Goal: Task Accomplishment & Management: Manage account settings

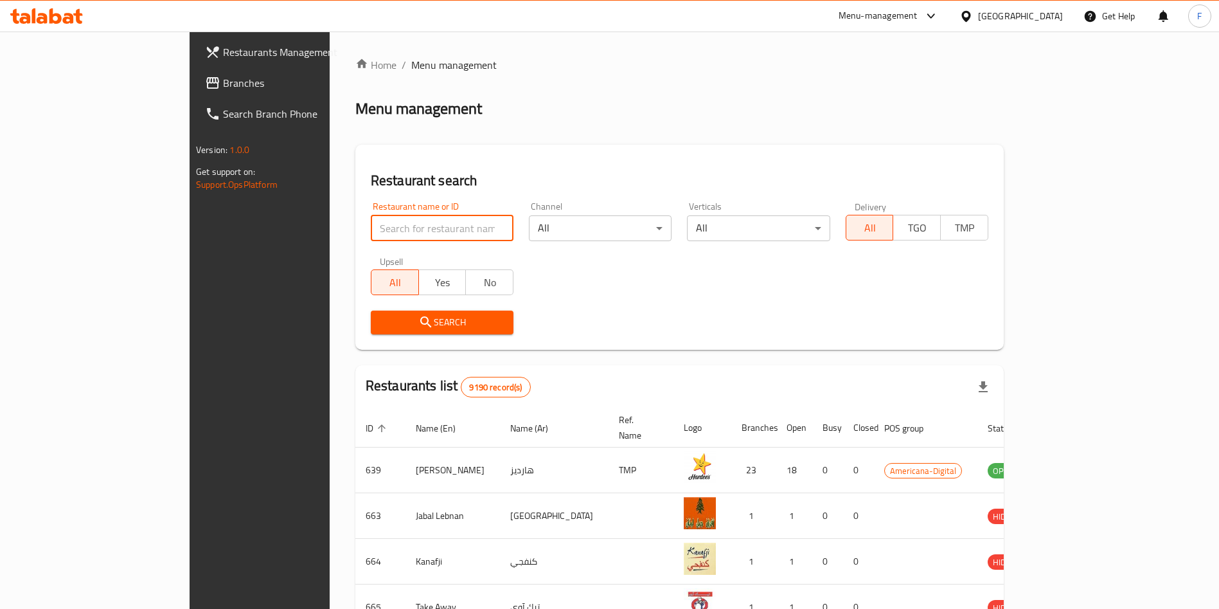
click at [371, 229] on input "search" at bounding box center [442, 228] width 143 height 26
type input "royals"
click button "Search" at bounding box center [442, 322] width 143 height 24
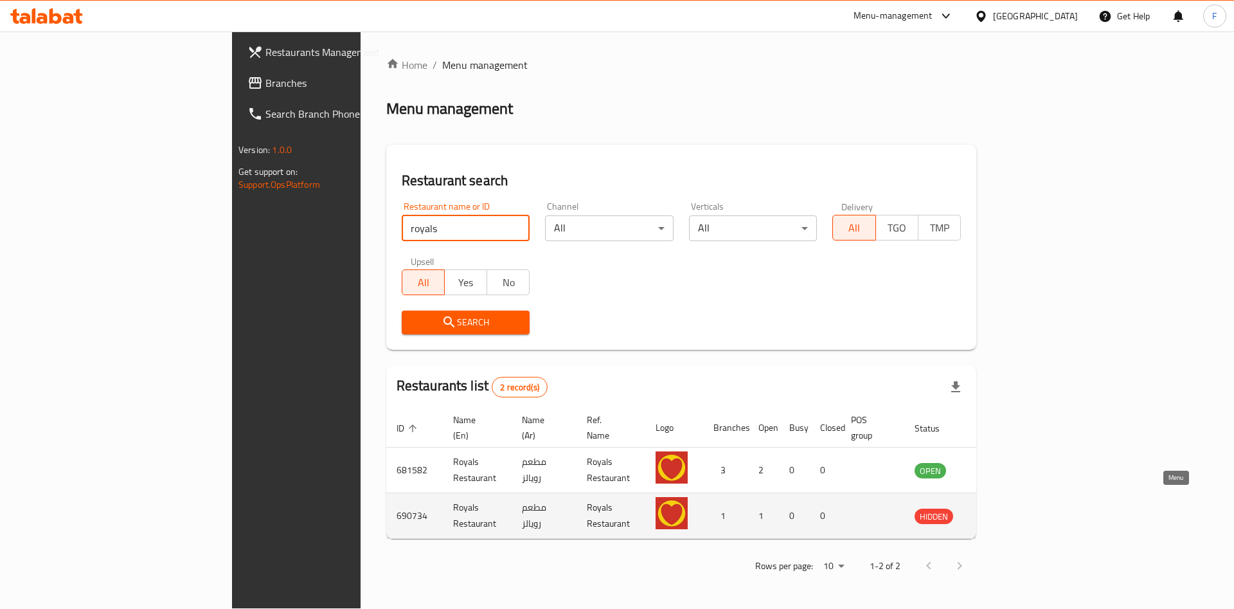
click at [997, 511] on icon "enhanced table" at bounding box center [990, 516] width 14 height 11
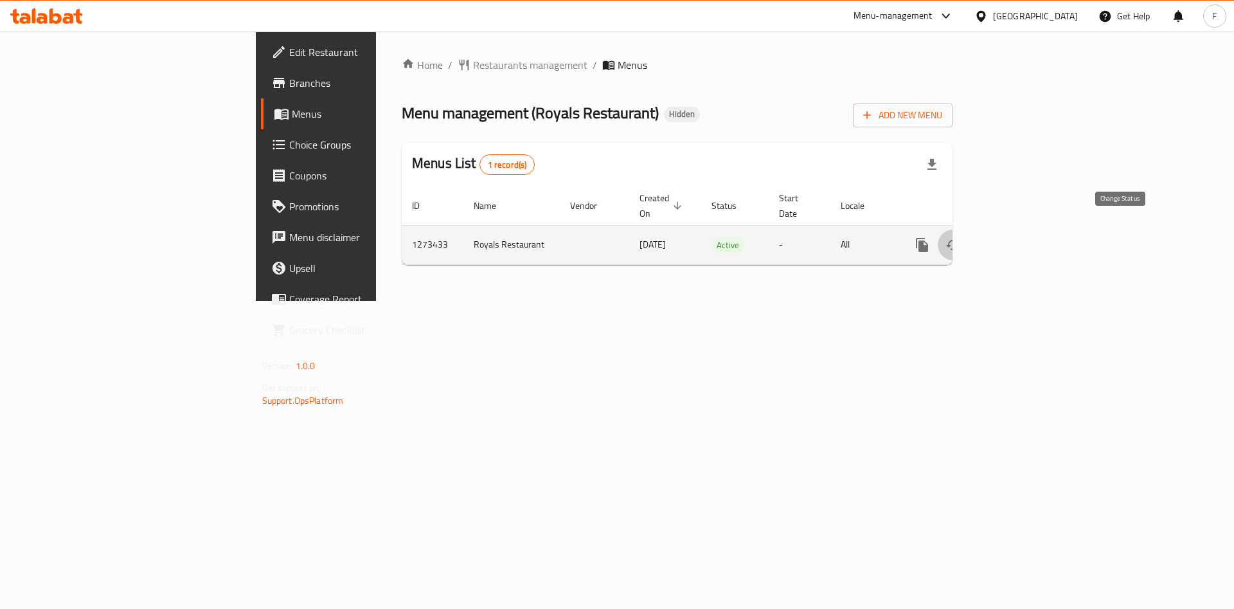
click at [960, 240] on icon "enhanced table" at bounding box center [953, 245] width 14 height 10
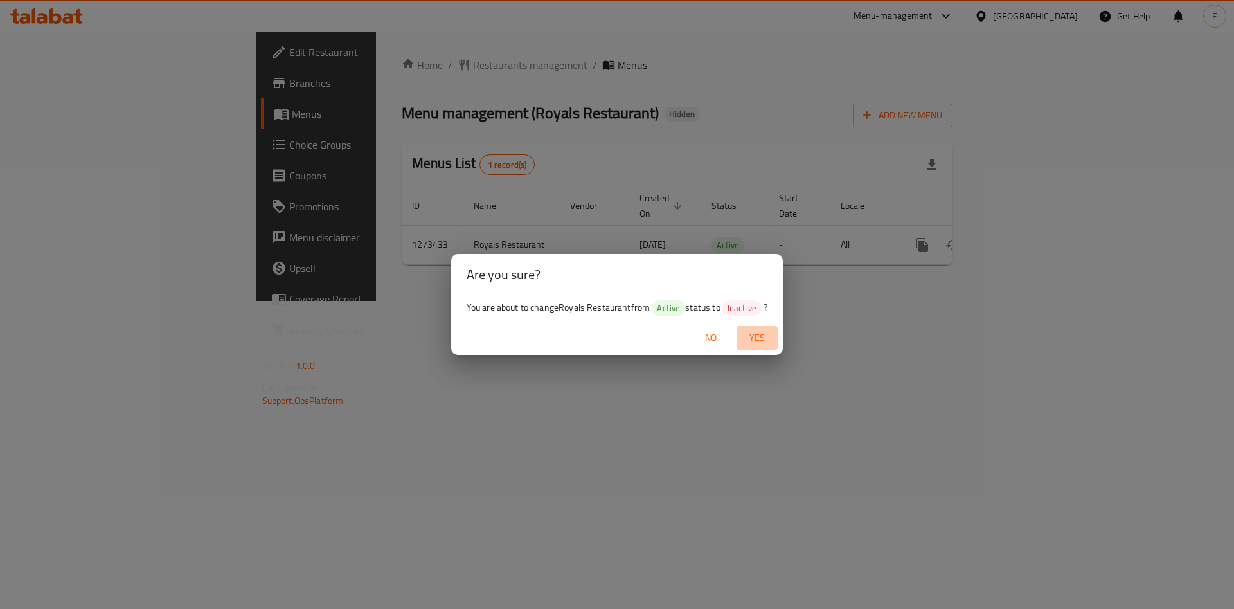
click at [763, 337] on span "Yes" at bounding box center [757, 338] width 31 height 16
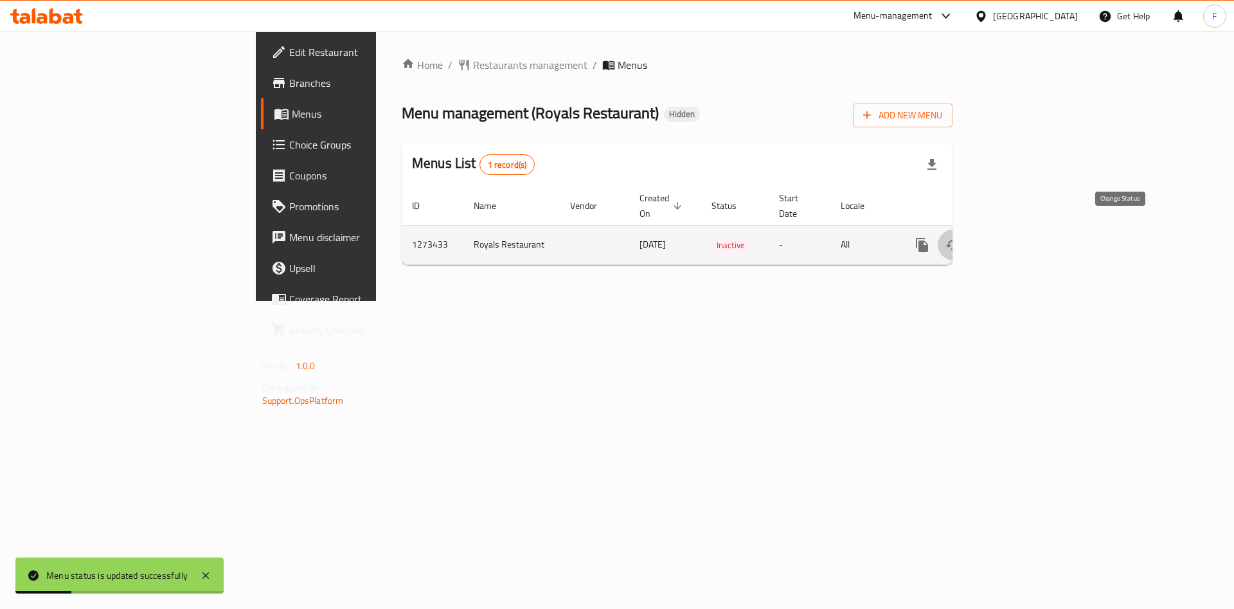
click at [961, 237] on icon "enhanced table" at bounding box center [952, 244] width 15 height 15
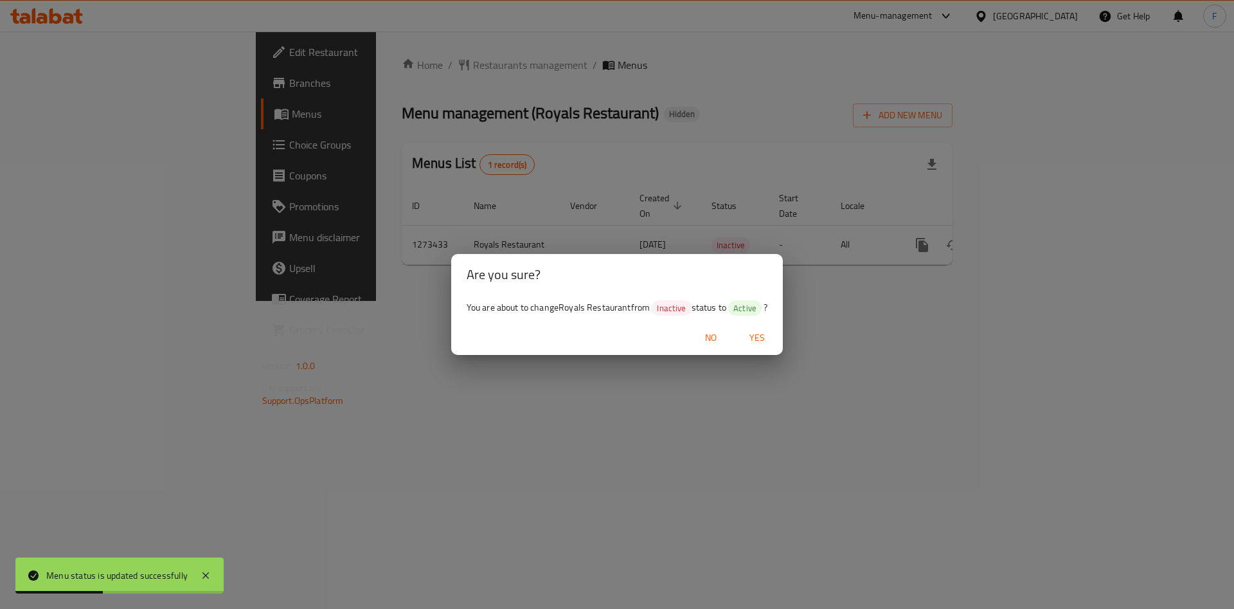
click at [1001, 135] on div "Are you sure? You are about to change Royals Restaurant from Inactive status to…" at bounding box center [617, 304] width 1234 height 609
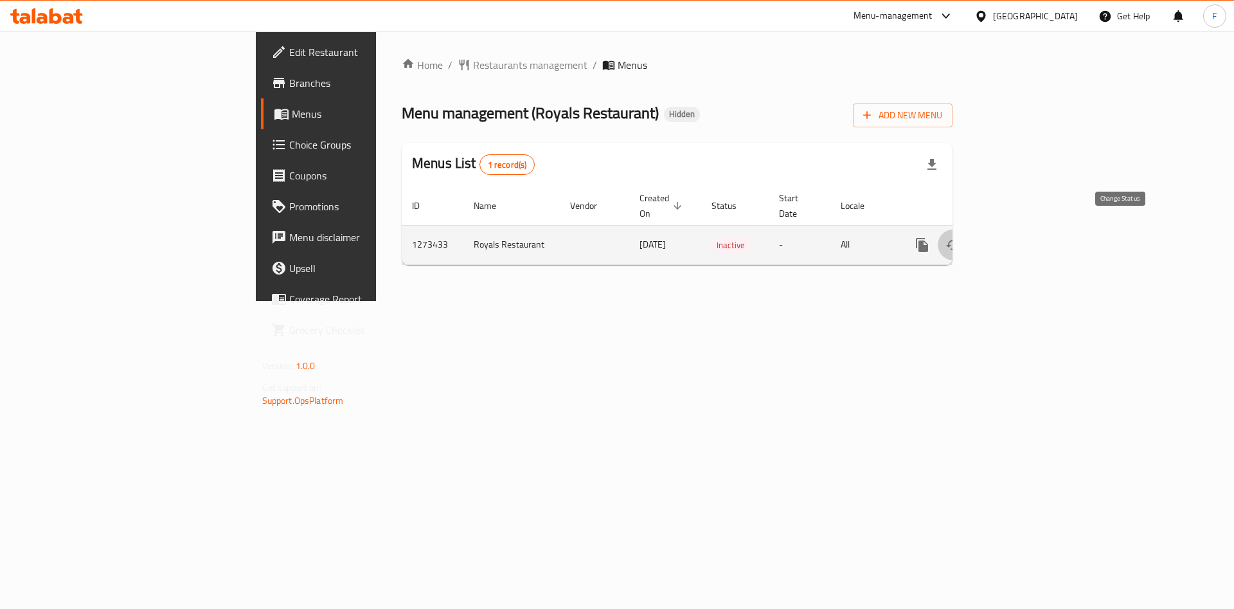
click at [961, 237] on icon "enhanced table" at bounding box center [952, 244] width 15 height 15
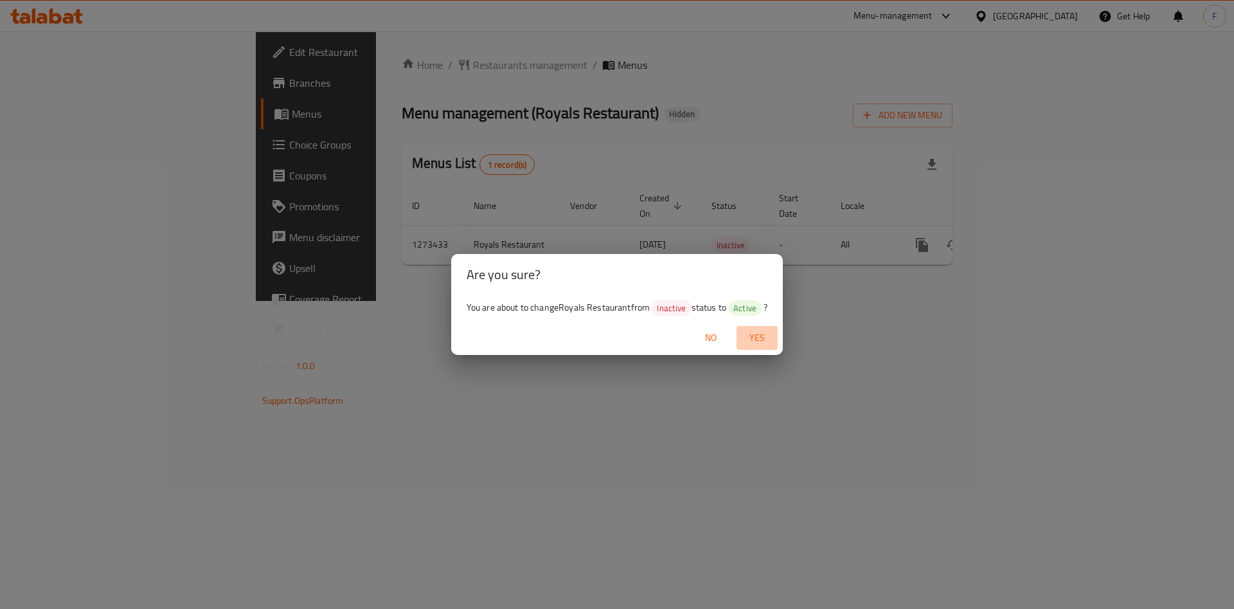
click at [750, 337] on span "Yes" at bounding box center [757, 338] width 31 height 16
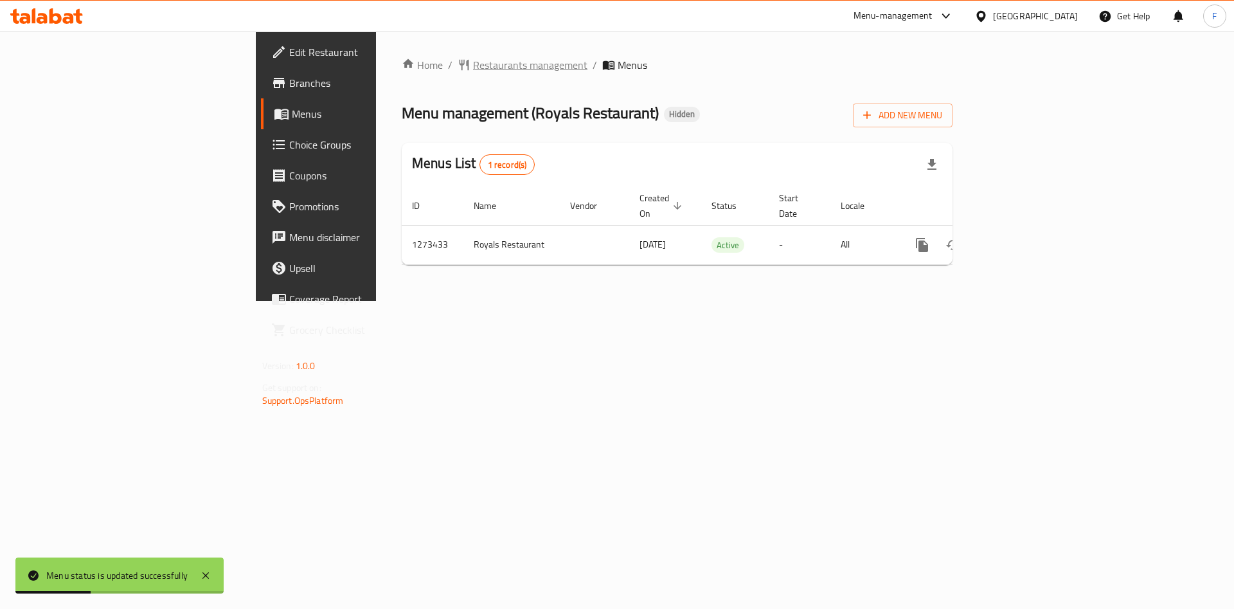
click at [473, 60] on span "Restaurants management" at bounding box center [530, 64] width 114 height 15
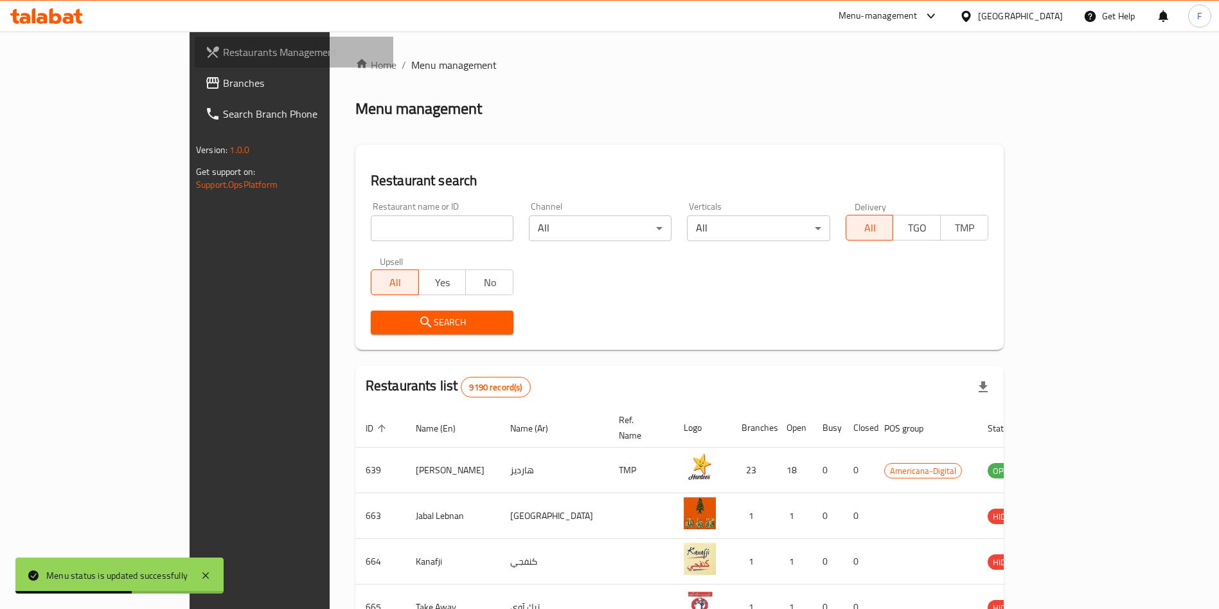
click at [223, 52] on span "Restaurants Management" at bounding box center [303, 51] width 160 height 15
